Goal: Transaction & Acquisition: Purchase product/service

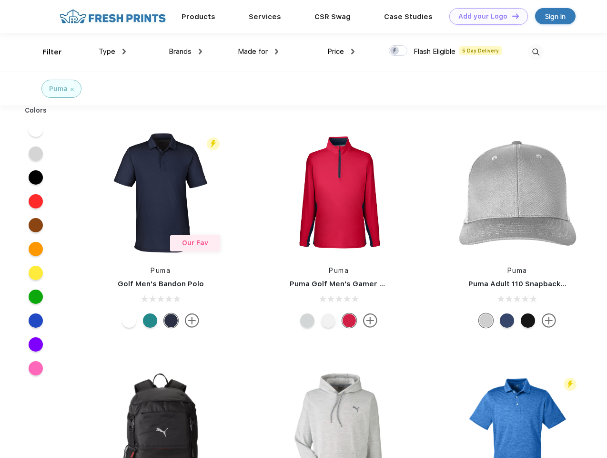
click at [485, 16] on link "Add your Logo Design Tool" at bounding box center [489, 16] width 79 height 17
click at [0, 0] on div "Design Tool" at bounding box center [0, 0] width 0 height 0
click at [512, 16] on link "Add your Logo Design Tool" at bounding box center [489, 16] width 79 height 17
click at [46, 52] on div "Filter" at bounding box center [52, 52] width 20 height 11
click at [113, 51] on span "Type" at bounding box center [107, 51] width 17 height 9
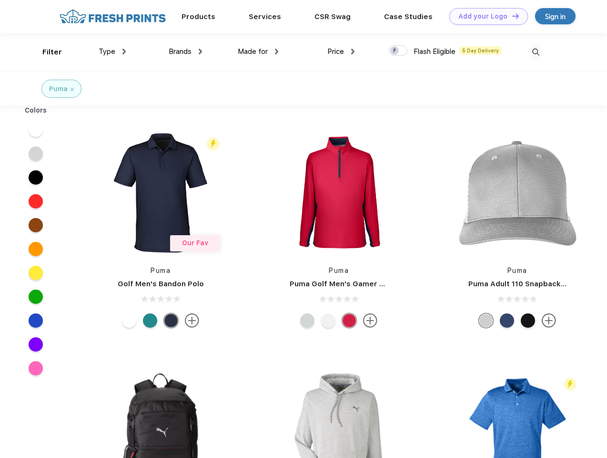
click at [185, 51] on span "Brands" at bounding box center [180, 51] width 23 height 9
click at [258, 51] on span "Made for" at bounding box center [253, 51] width 30 height 9
click at [341, 51] on span "Price" at bounding box center [336, 51] width 17 height 9
click at [399, 51] on div at bounding box center [398, 50] width 19 height 10
click at [395, 51] on input "checkbox" at bounding box center [392, 48] width 6 height 6
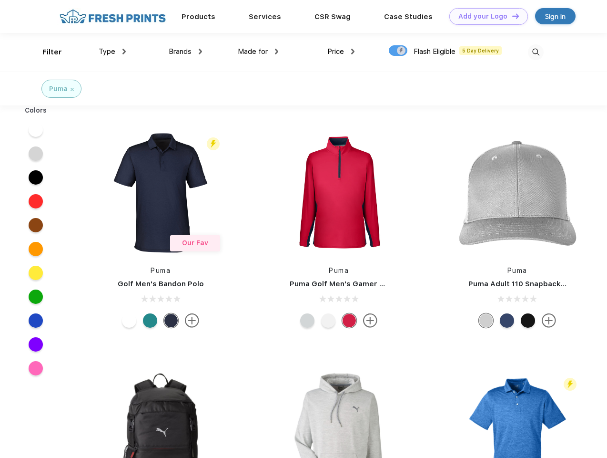
click at [536, 52] on img at bounding box center [536, 52] width 16 height 16
